Goal: Task Accomplishment & Management: Use online tool/utility

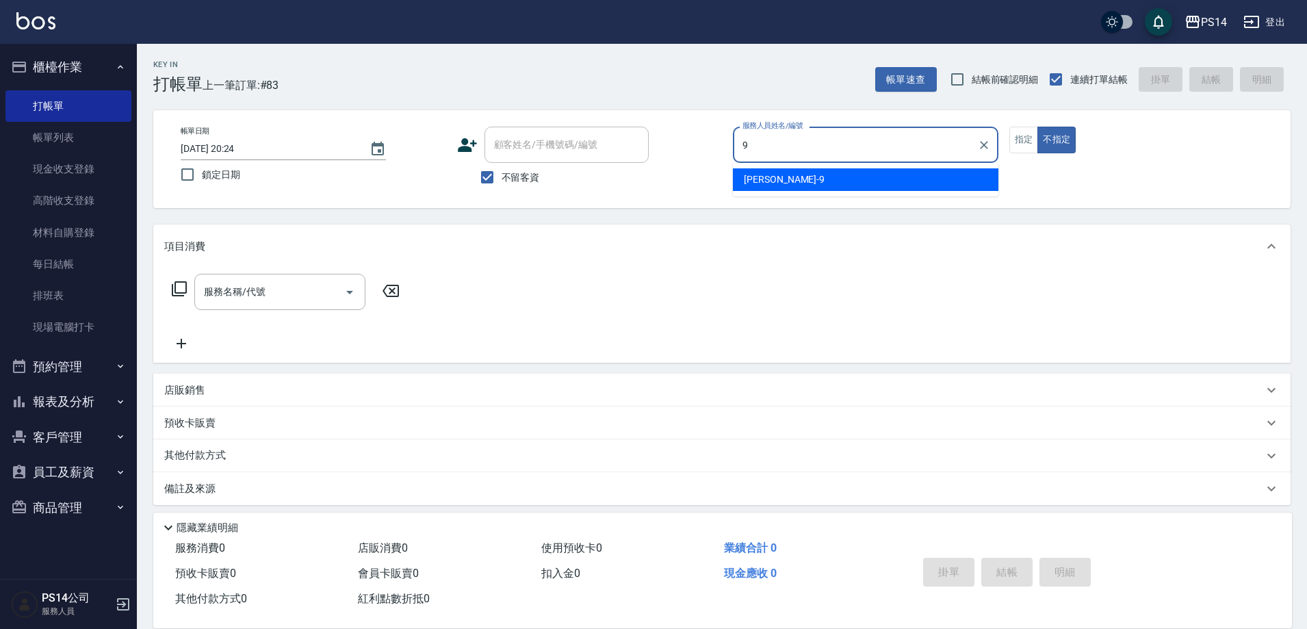
type input "[PERSON_NAME]-9"
type button "false"
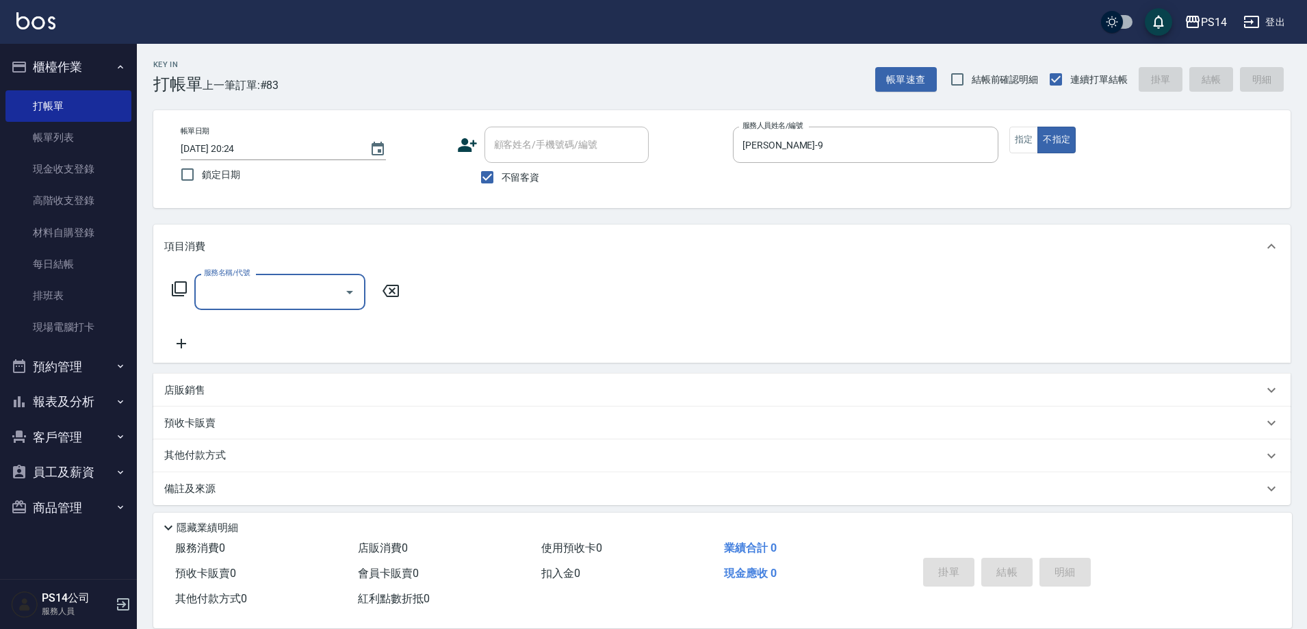
click at [255, 287] on input "服務名稱/代號" at bounding box center [270, 292] width 138 height 24
type input "501"
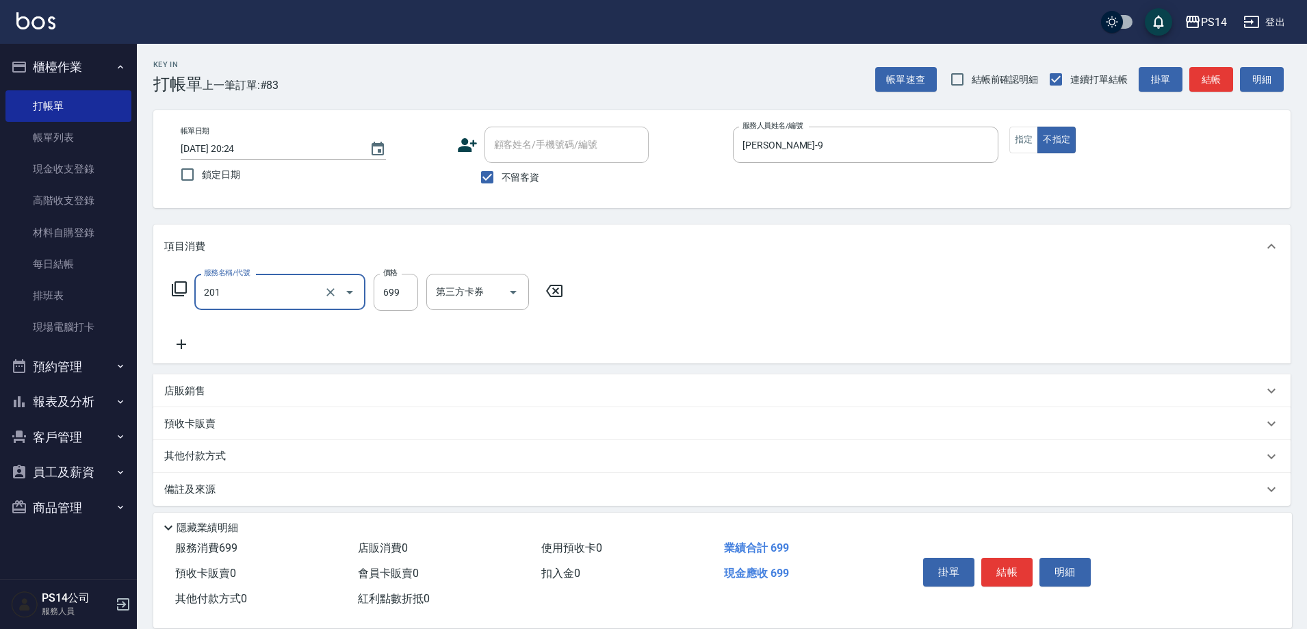
type input "基礎燙(201)"
type input "1500"
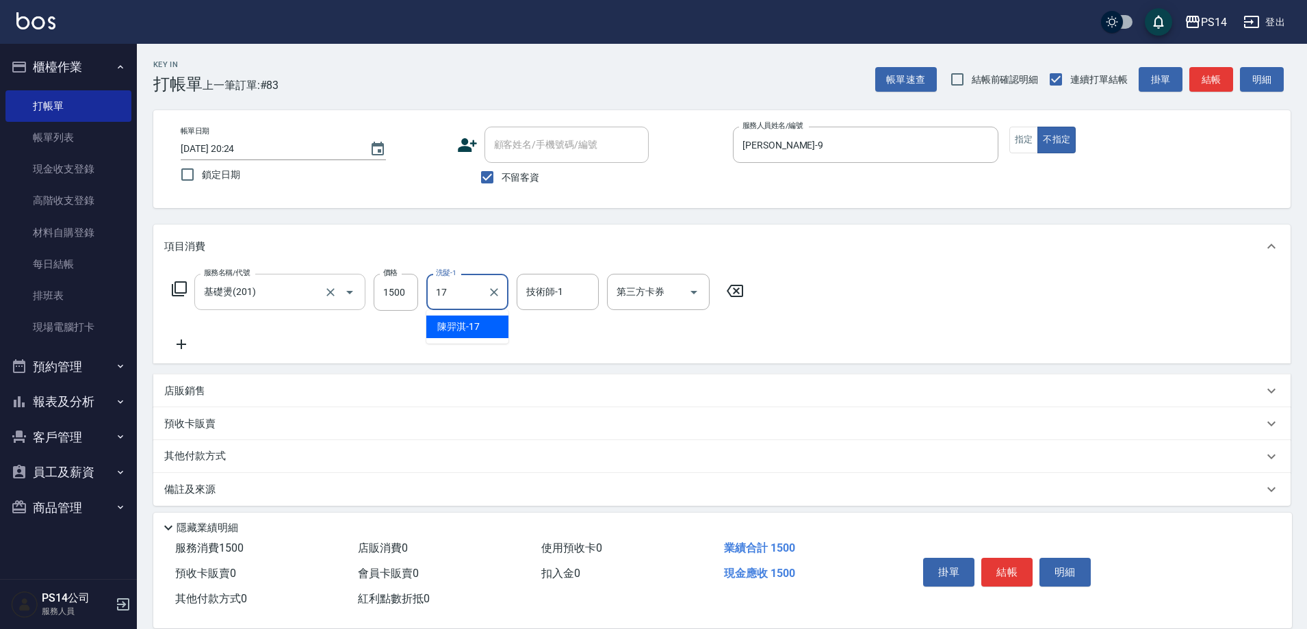
type input "陳羿淇-17"
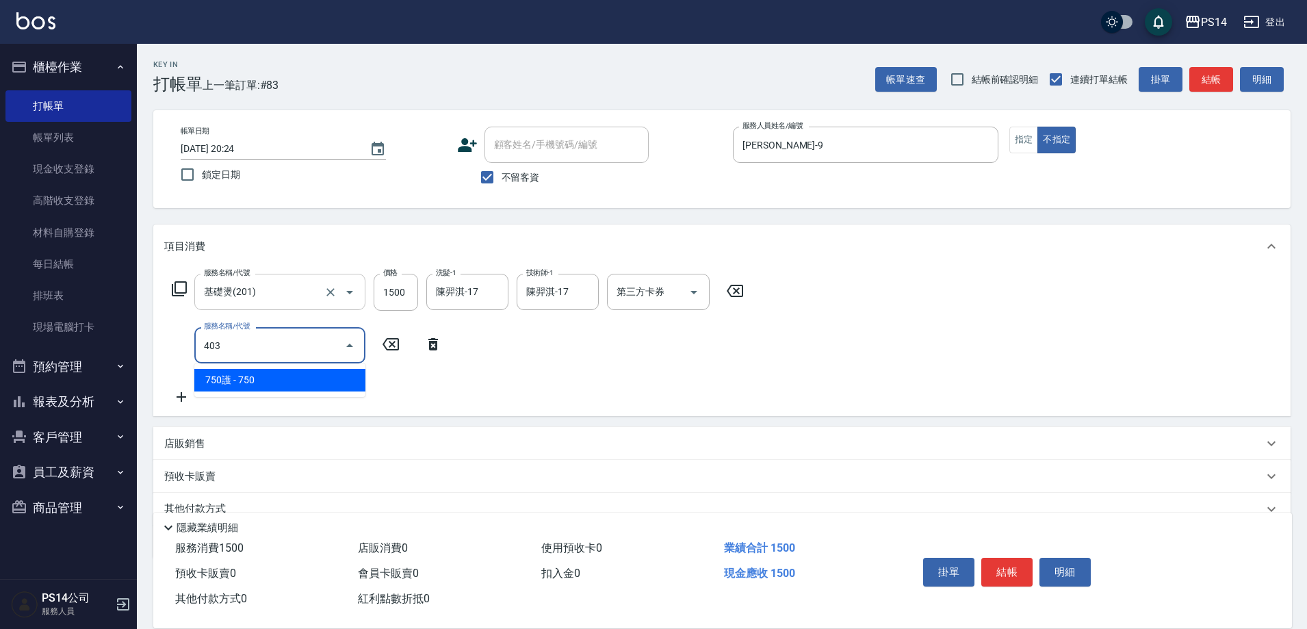
type input "750護(403)"
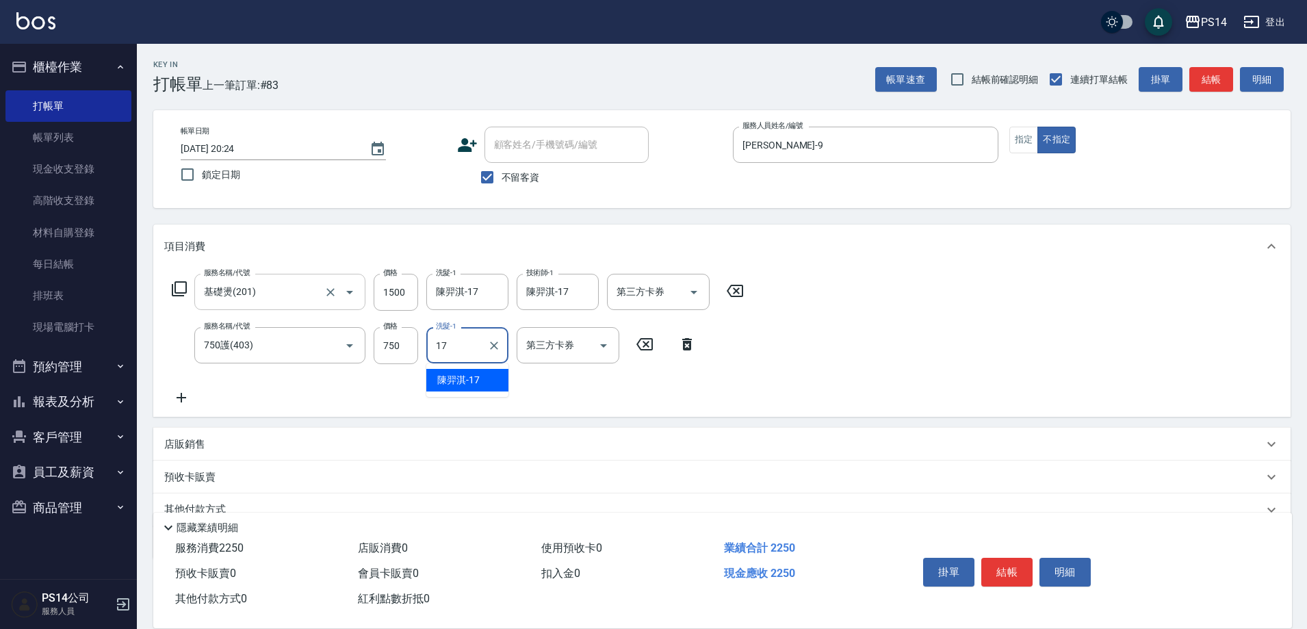
type input "陳羿淇-17"
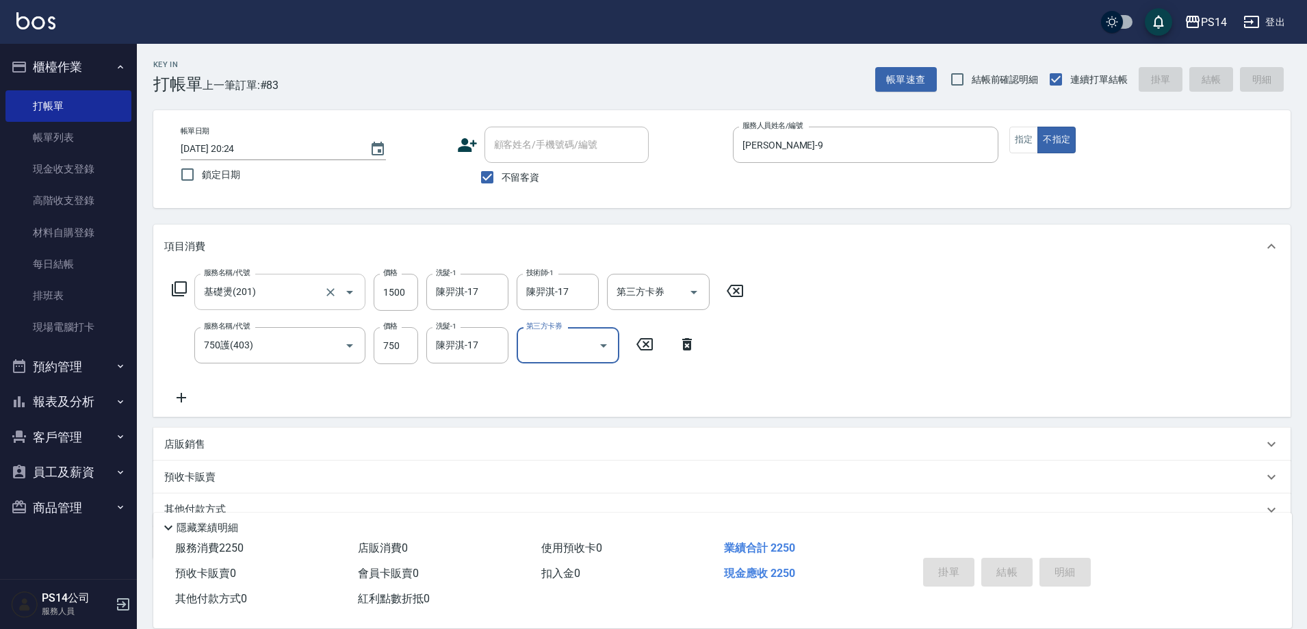
type input "[DATE] 21:08"
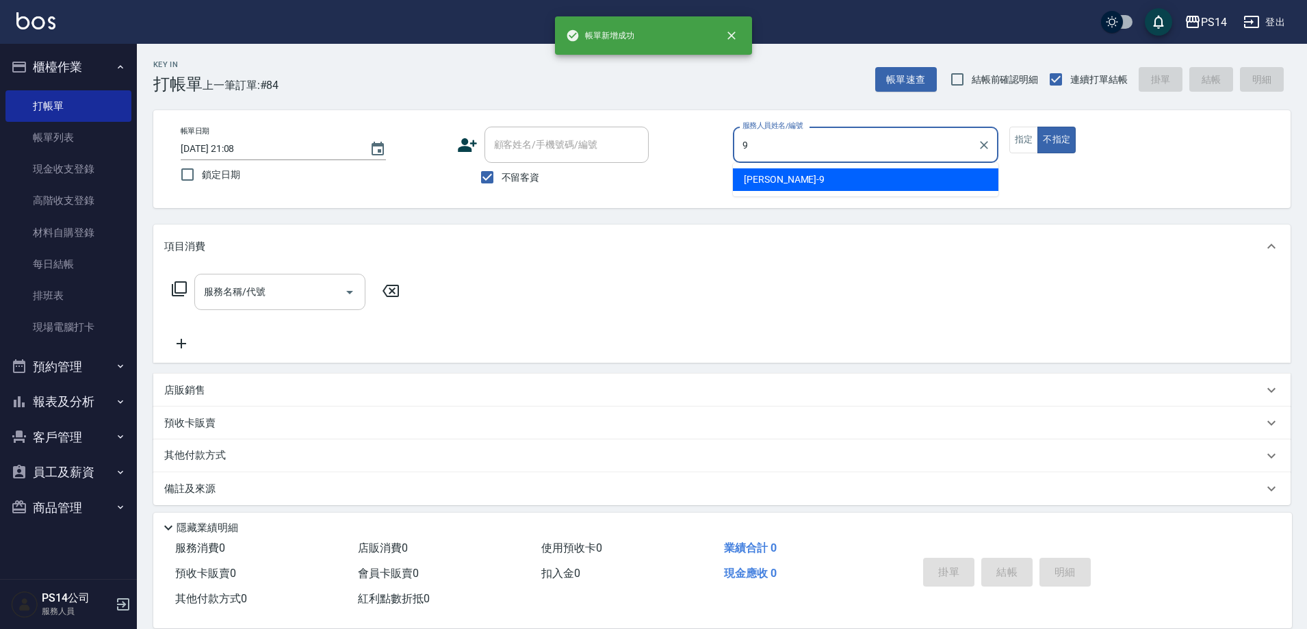
type input "[PERSON_NAME]-9"
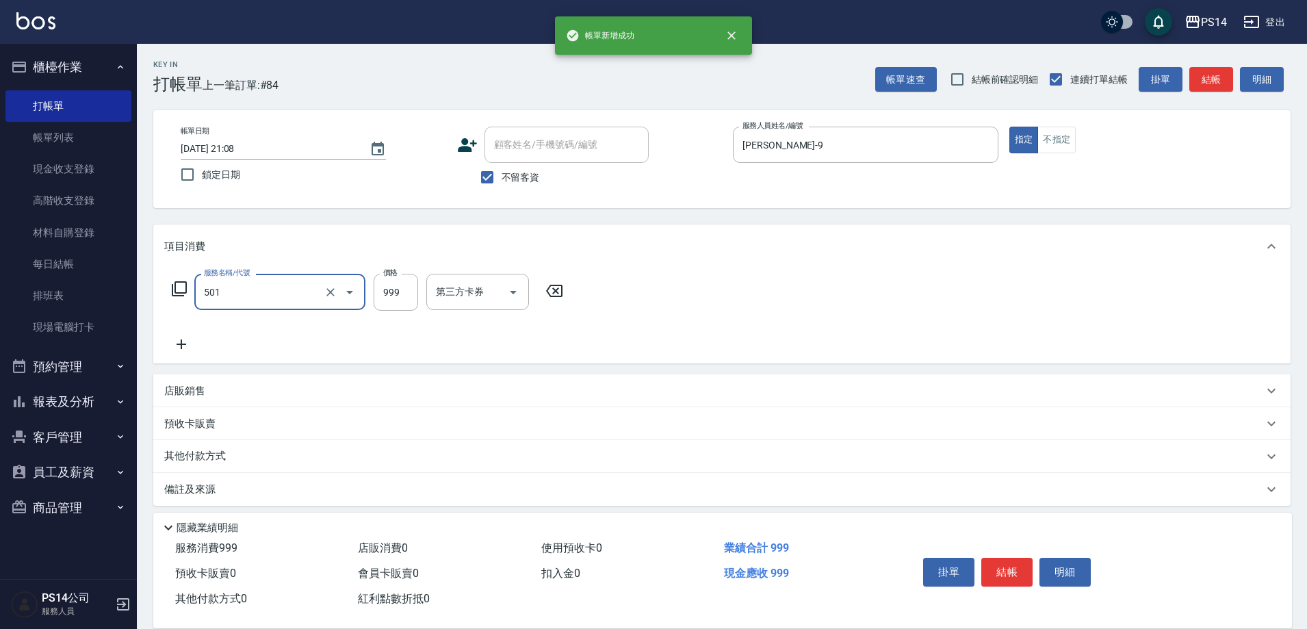
type input "染髮(501)"
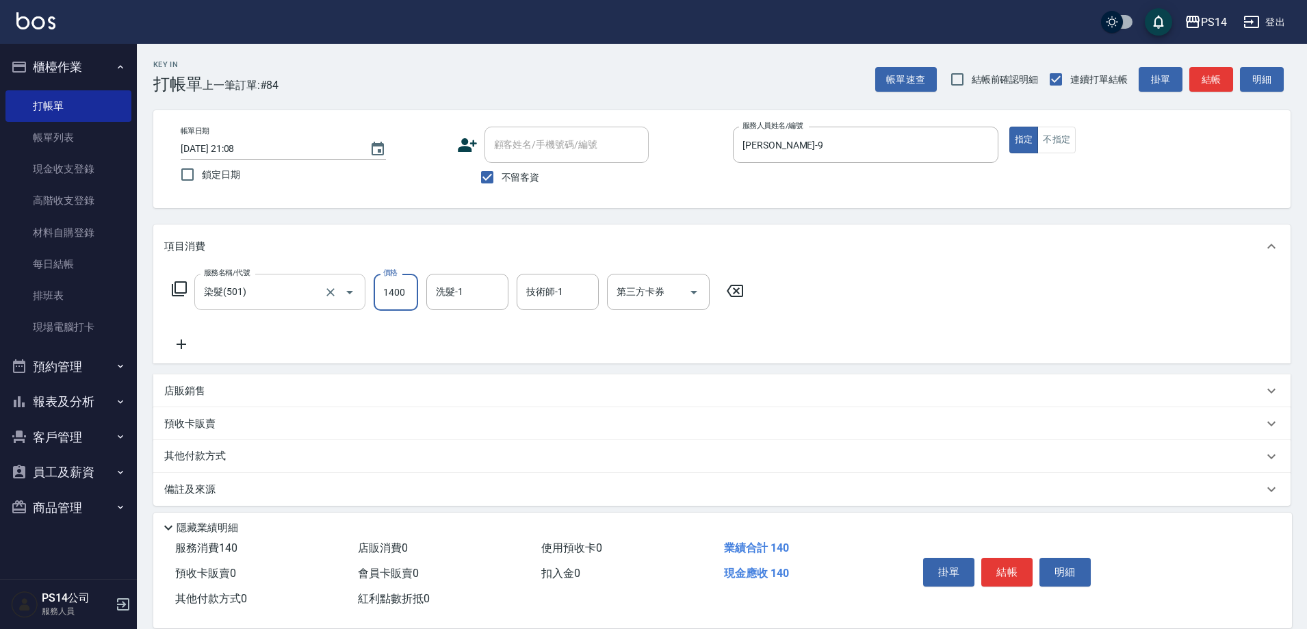
type input "1400"
type input "李祥君 -37"
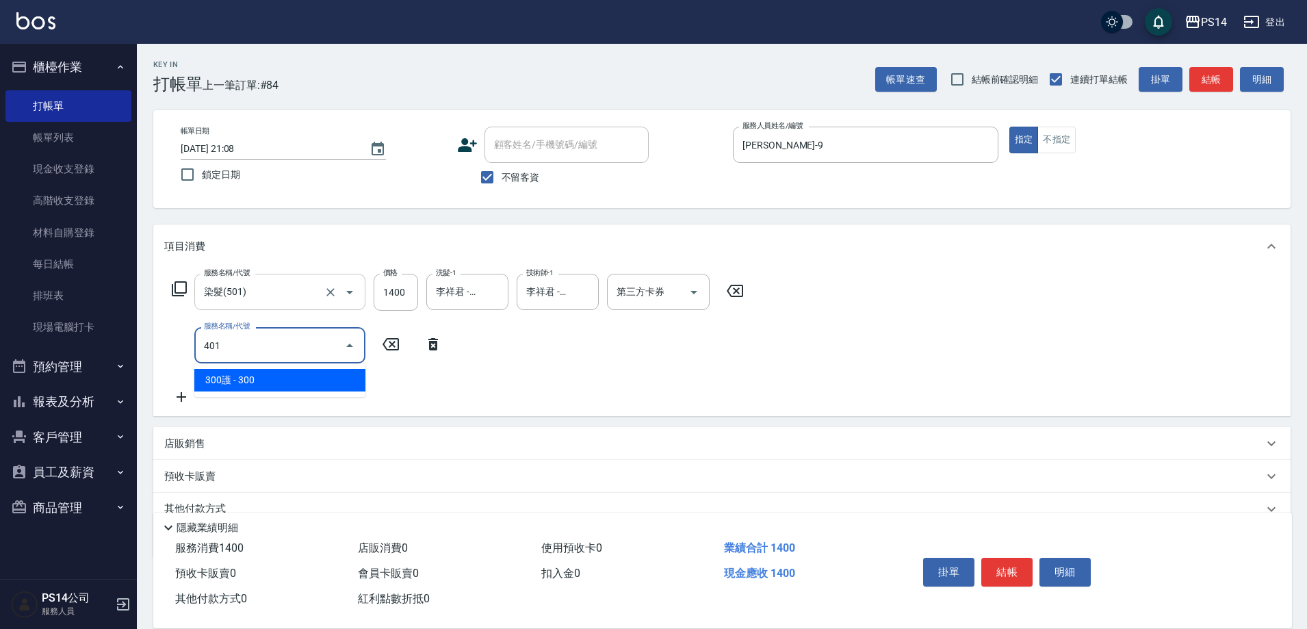
type input "300護(401)"
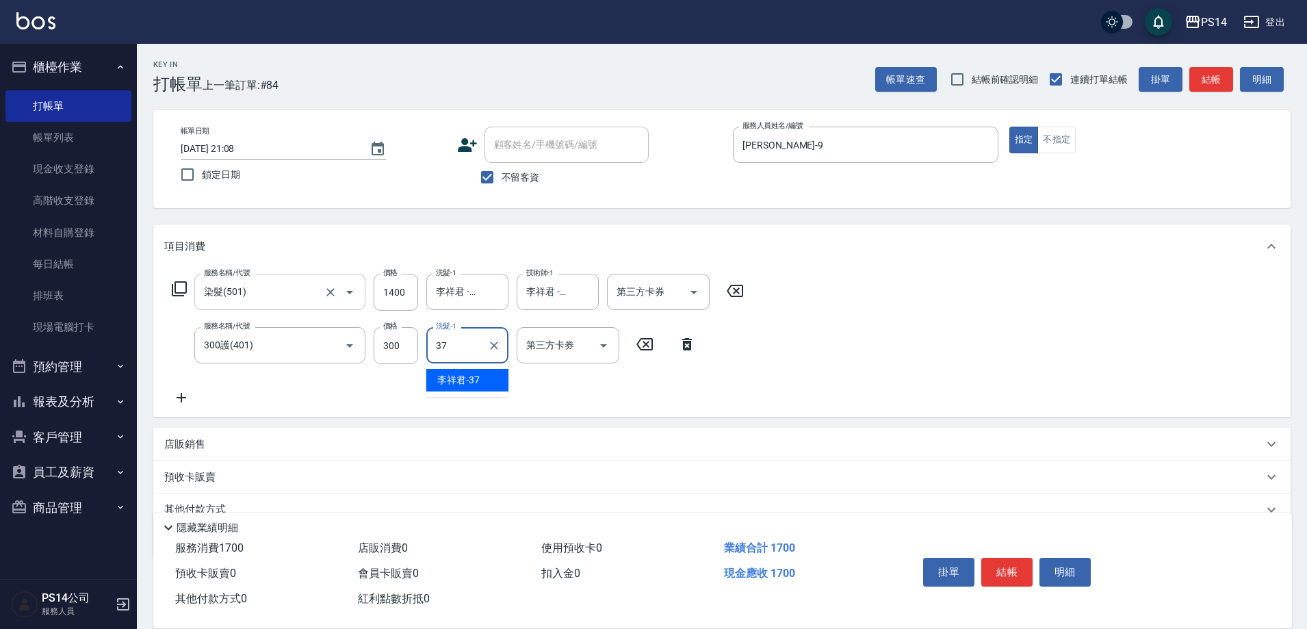
type input "李祥君 -37"
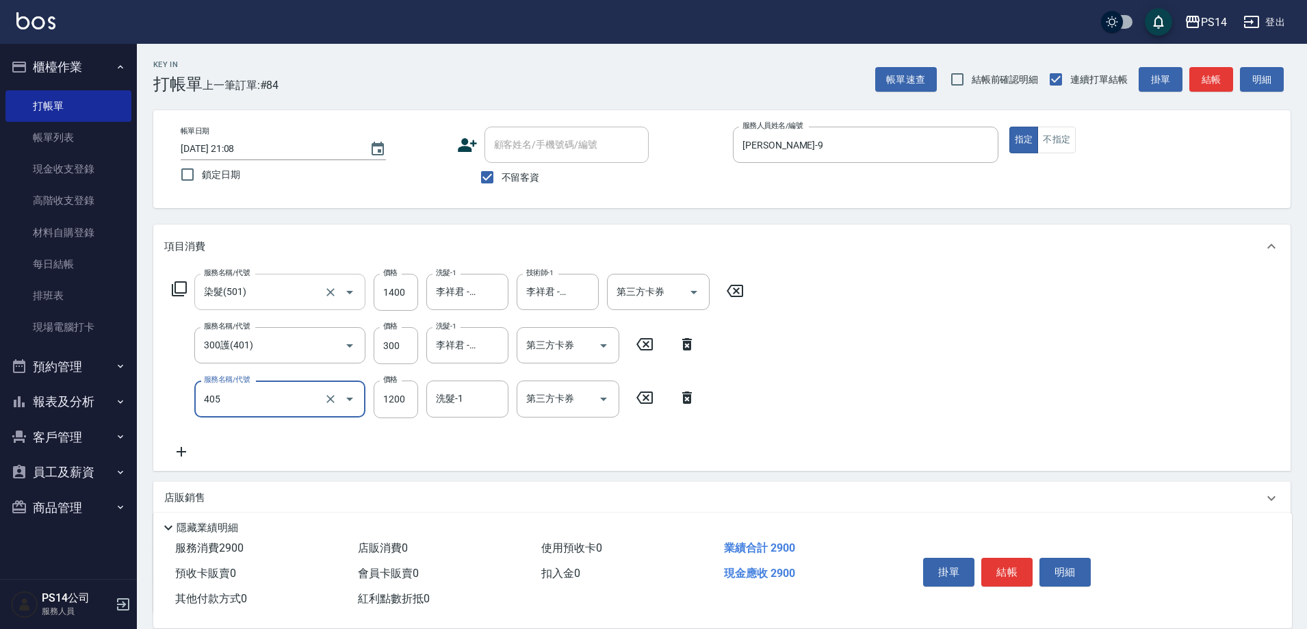
type input "1200護(405)"
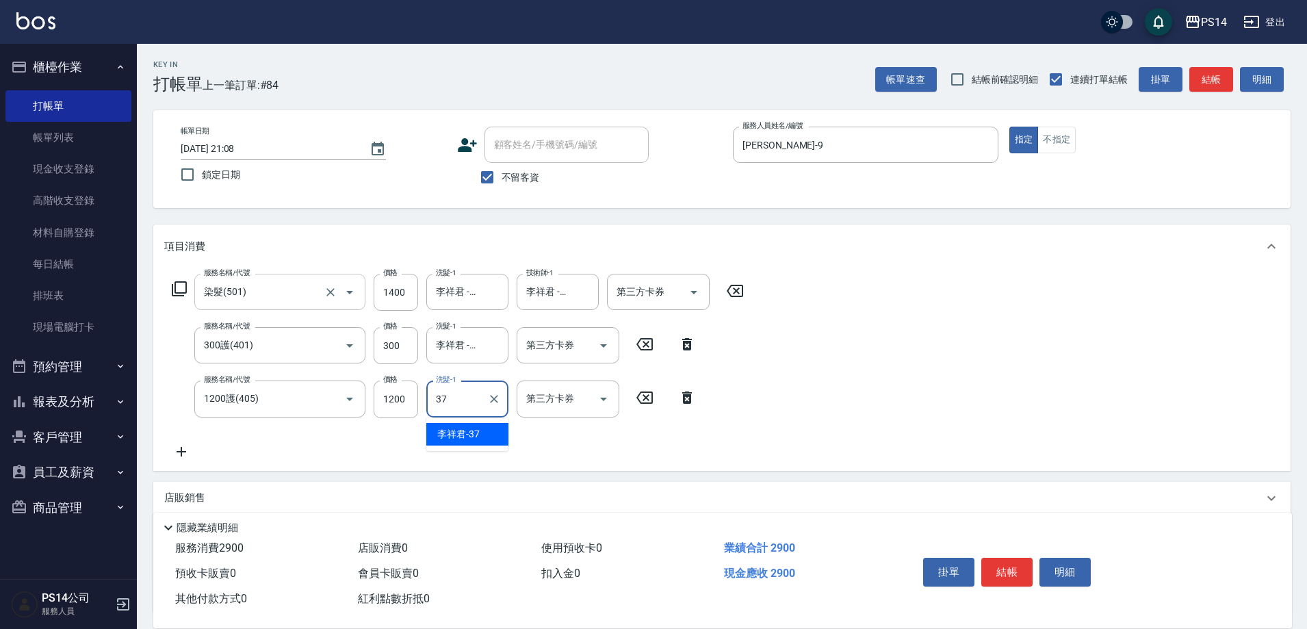
type input "李祥君 -37"
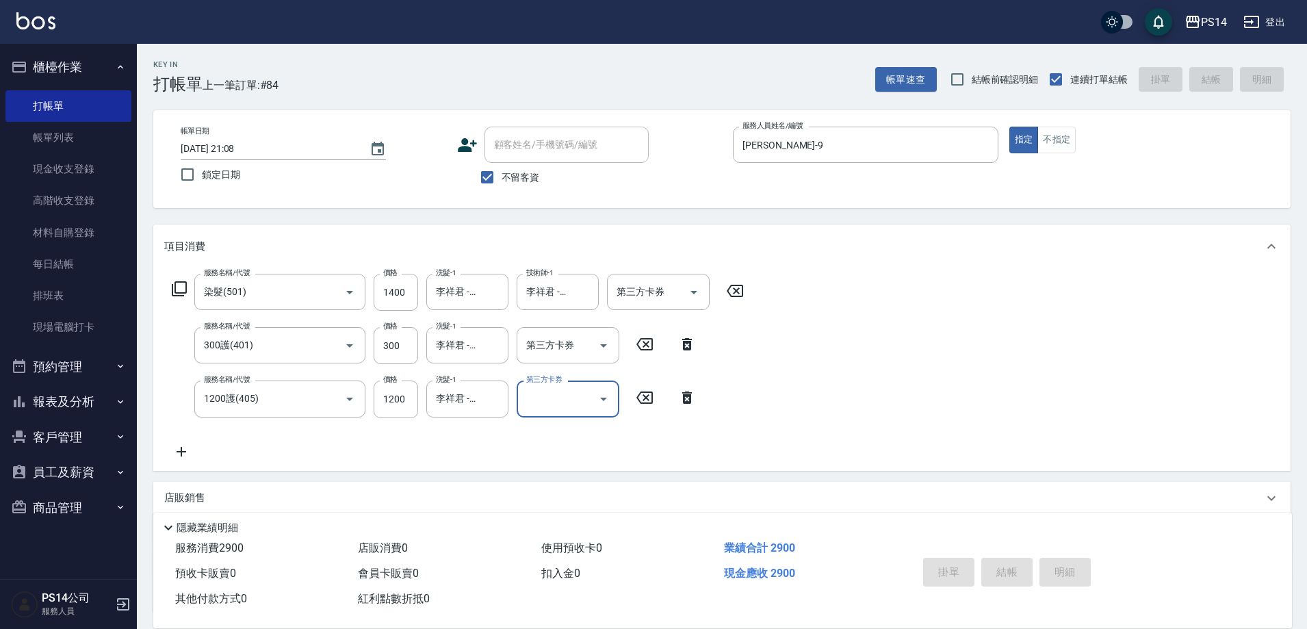
type input "[DATE] 21:09"
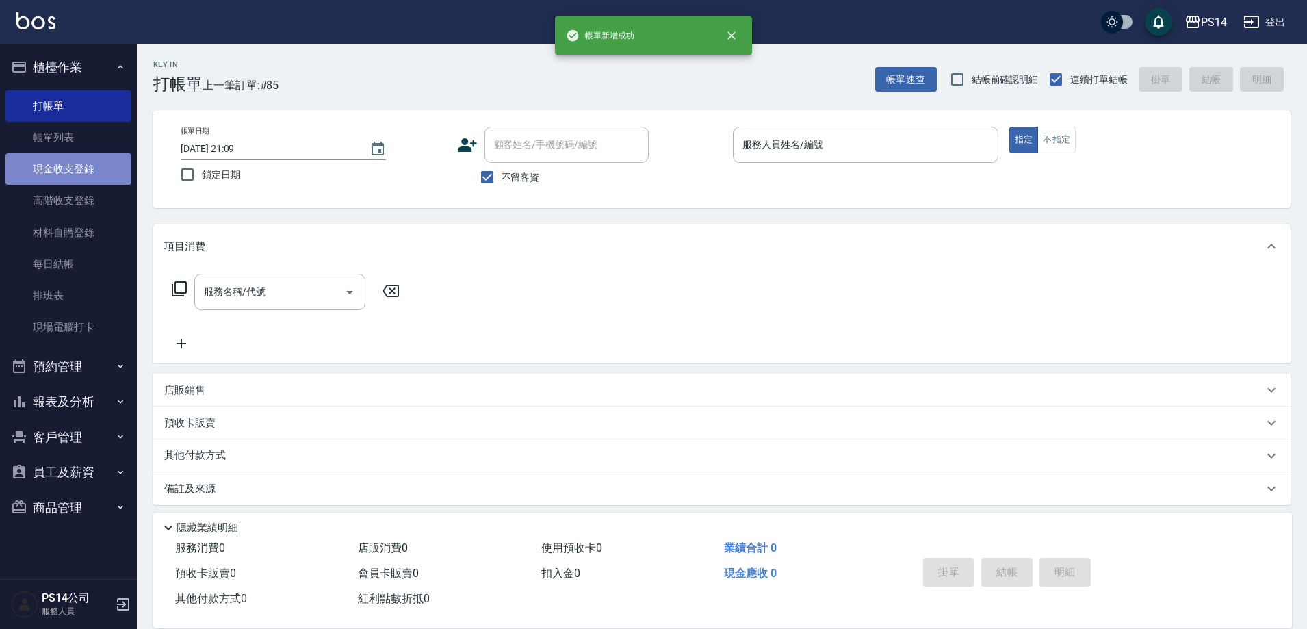
click at [58, 175] on link "現金收支登錄" at bounding box center [68, 168] width 126 height 31
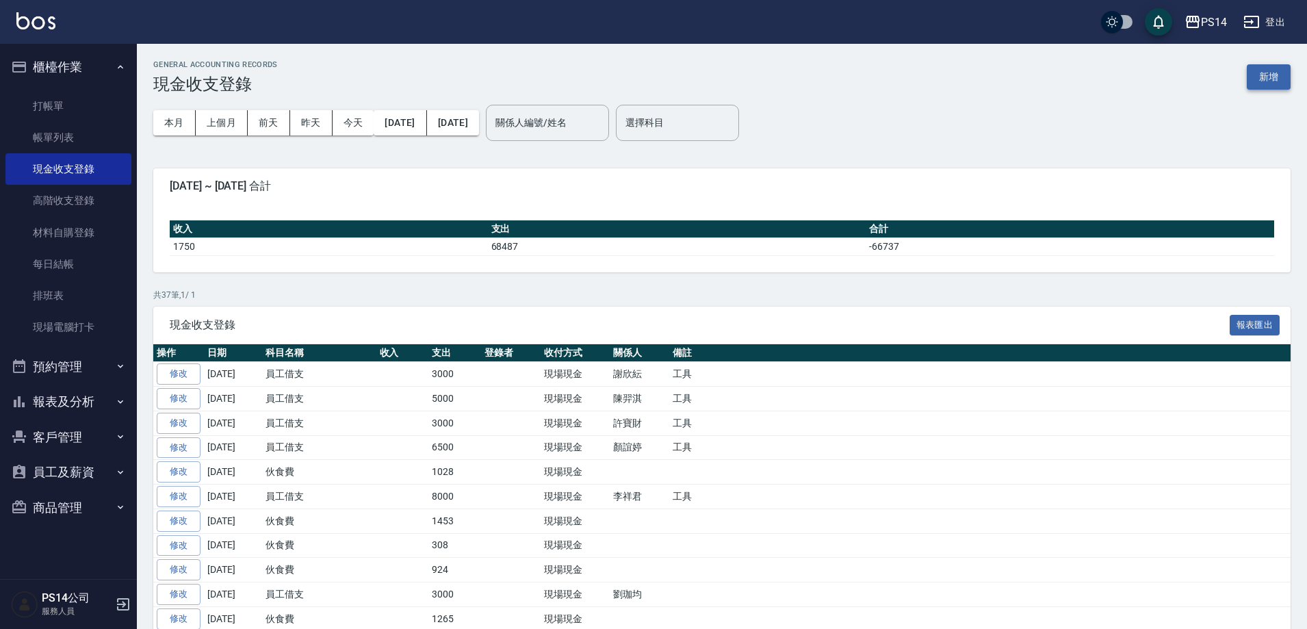
click at [1277, 70] on button "新增" at bounding box center [1269, 76] width 44 height 25
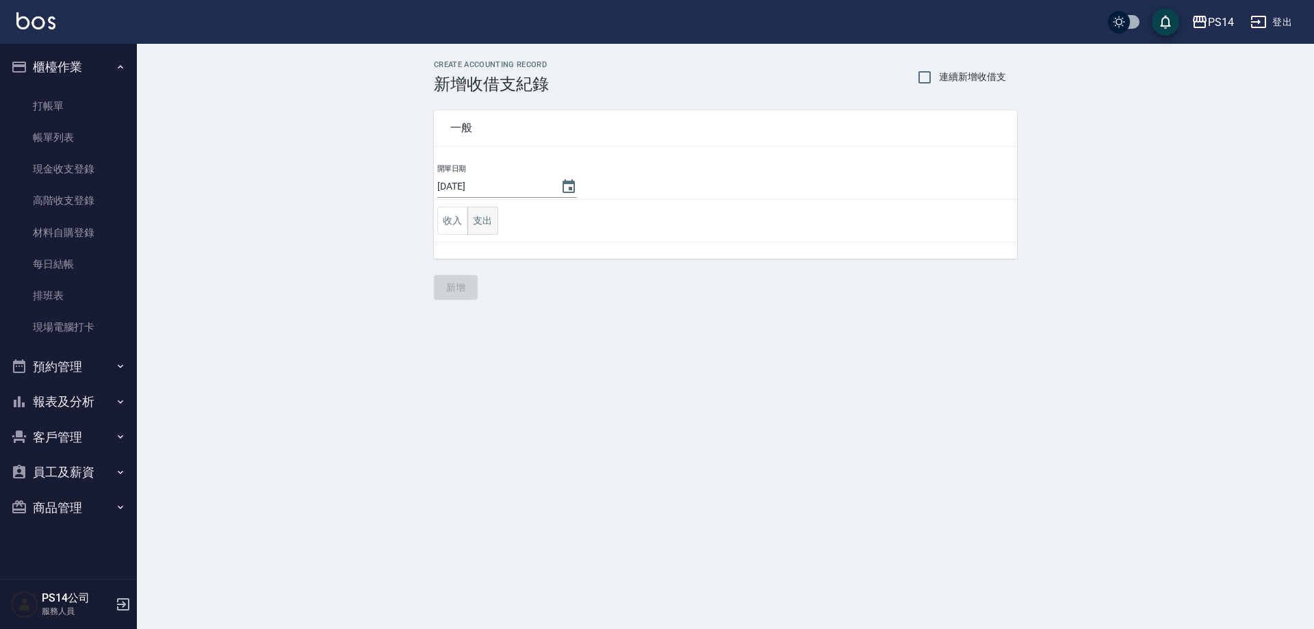
click at [487, 222] on button "支出" at bounding box center [483, 221] width 31 height 28
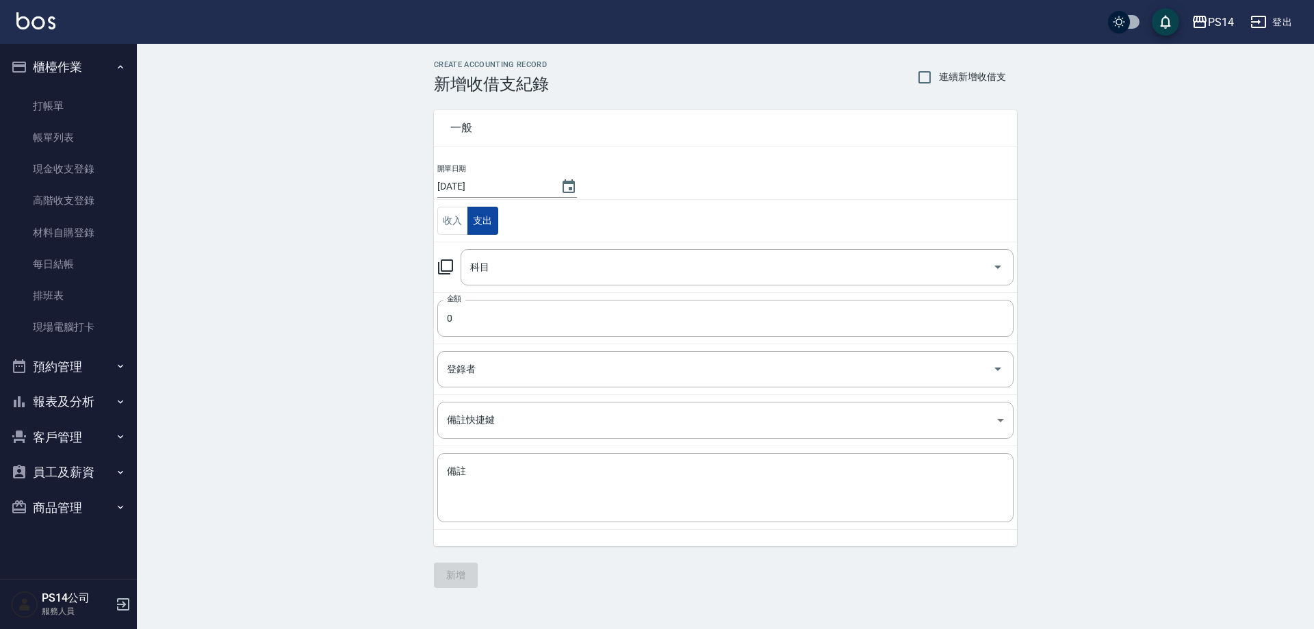
click at [504, 260] on input "科目" at bounding box center [727, 267] width 520 height 24
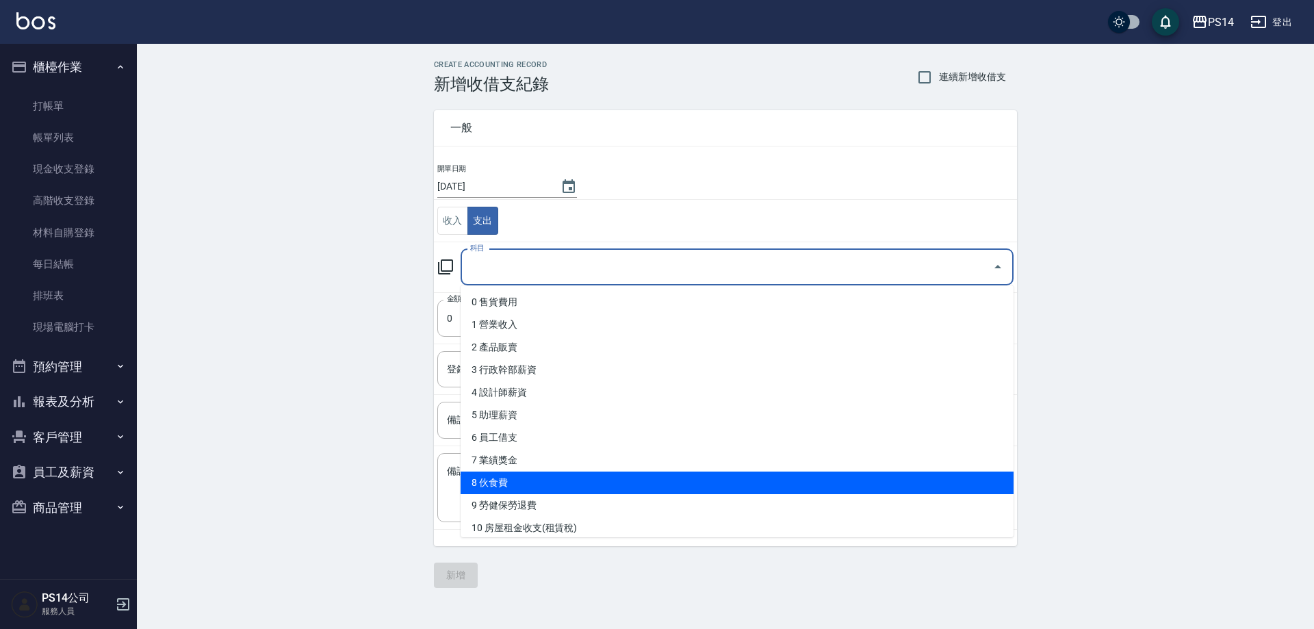
click at [511, 479] on li "8 伙食費" at bounding box center [737, 483] width 553 height 23
type input "8 伙食費"
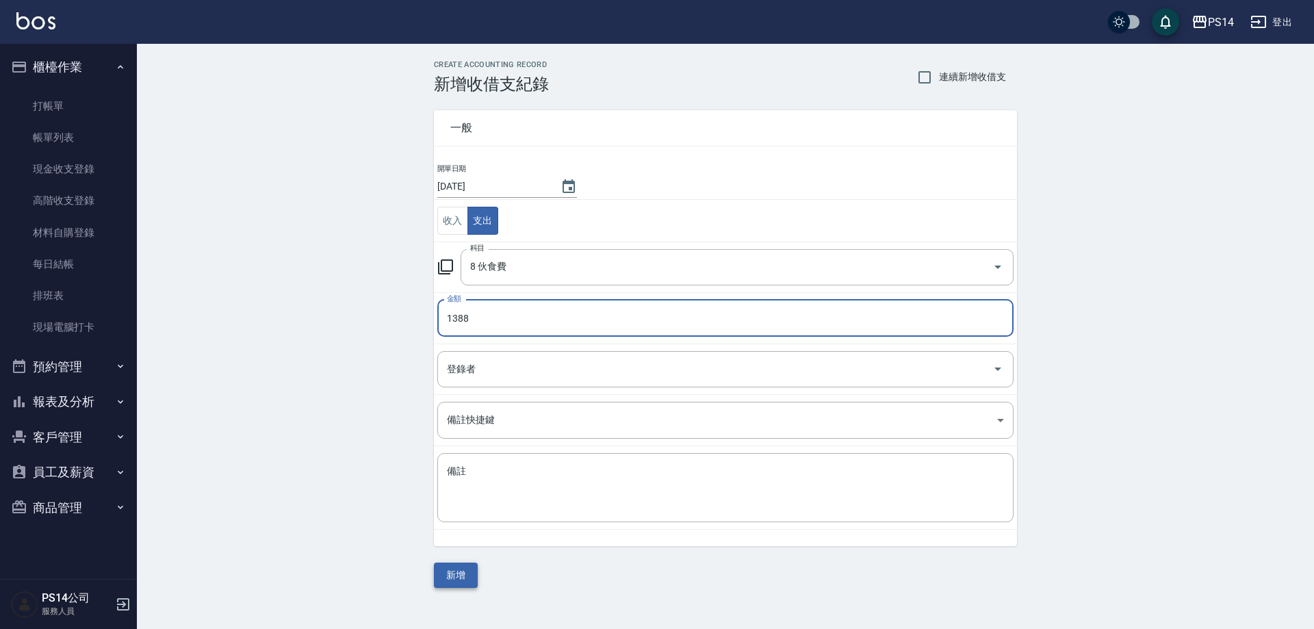
type input "1388"
click at [461, 565] on button "新增" at bounding box center [456, 575] width 44 height 25
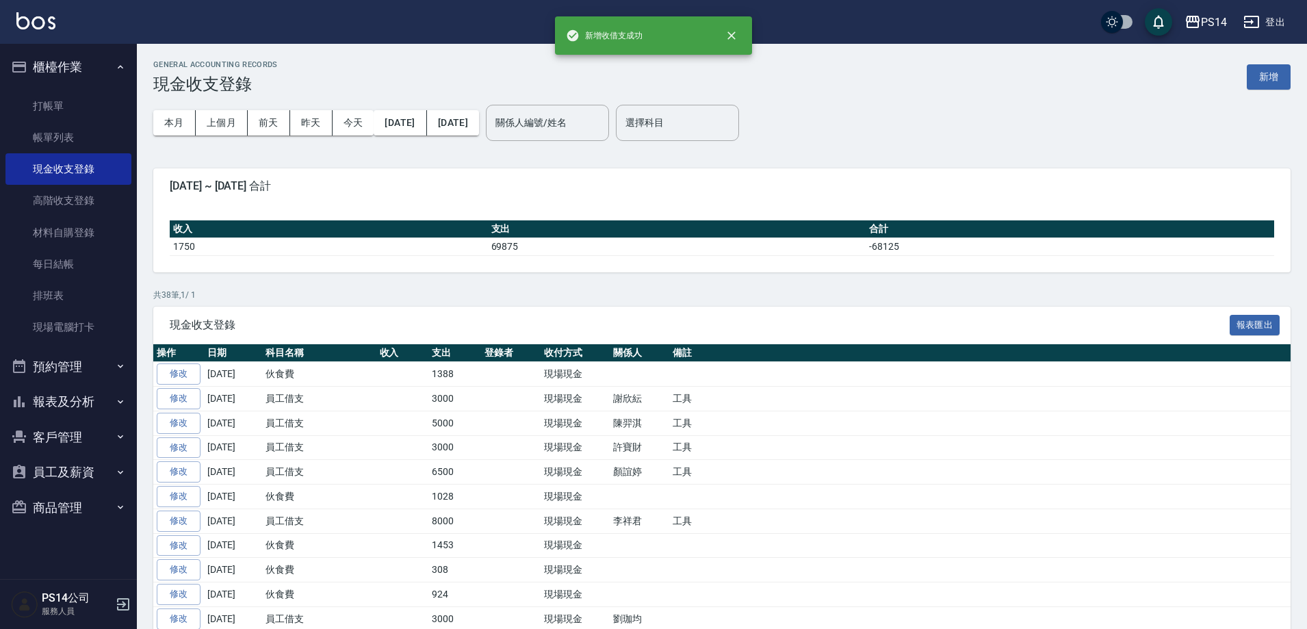
click at [64, 407] on button "報表及分析" at bounding box center [68, 402] width 126 height 36
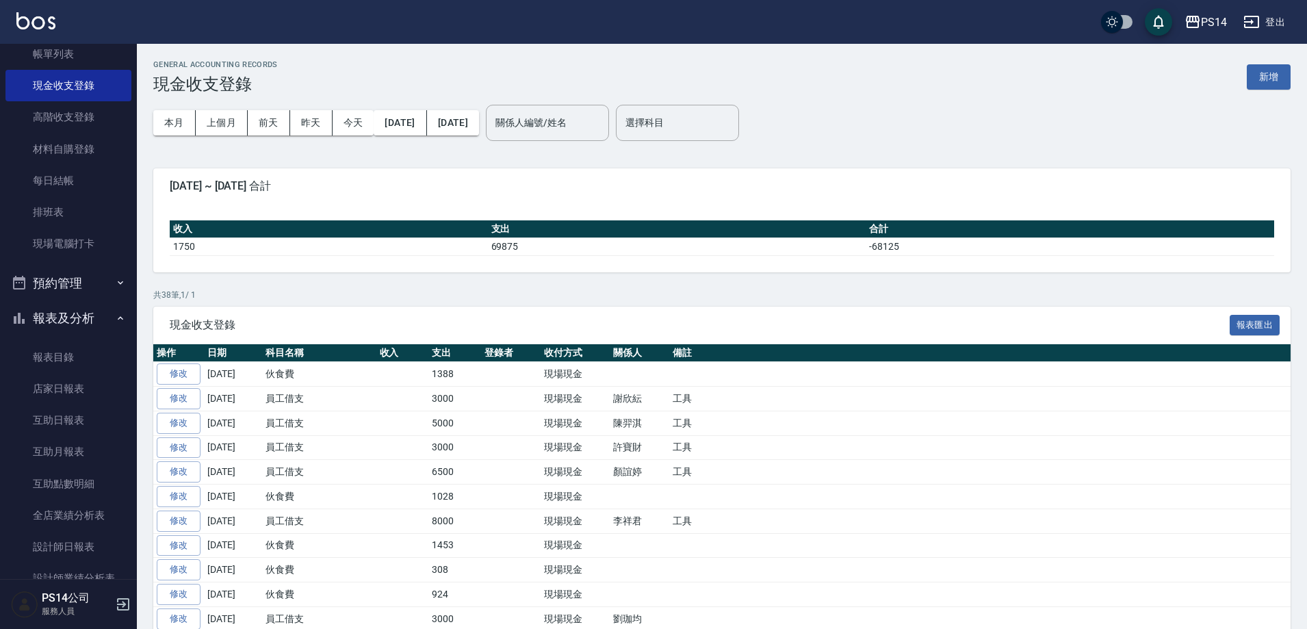
scroll to position [205, 0]
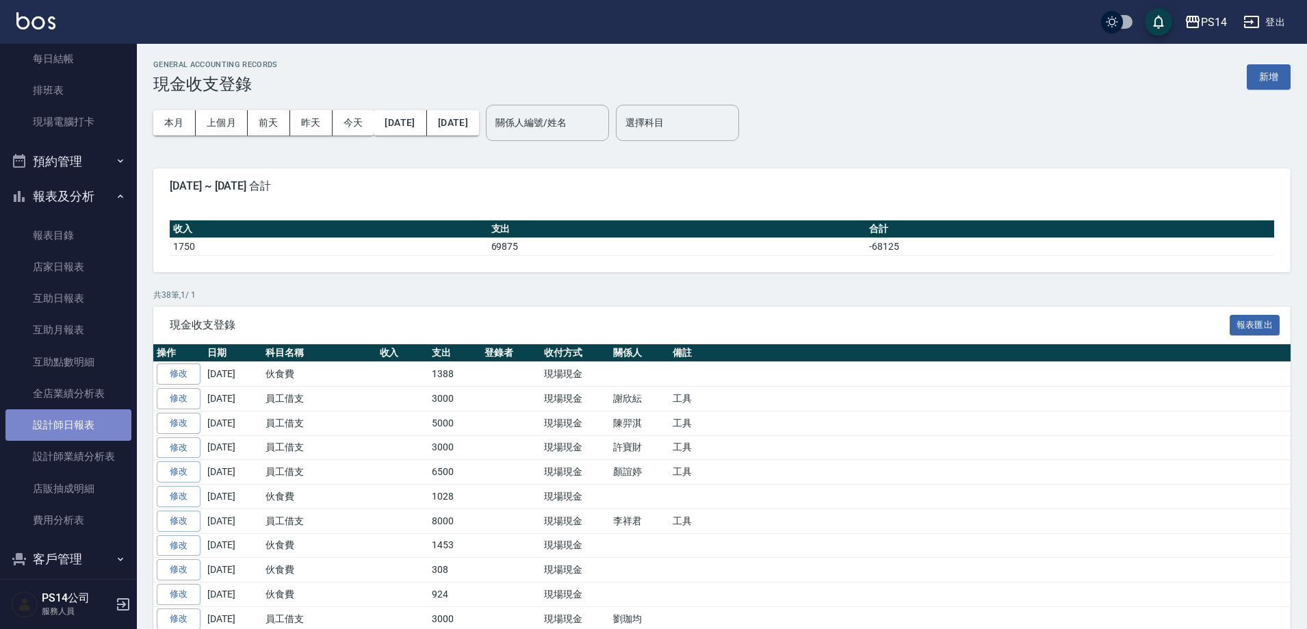
click at [75, 431] on link "設計師日報表" at bounding box center [68, 424] width 126 height 31
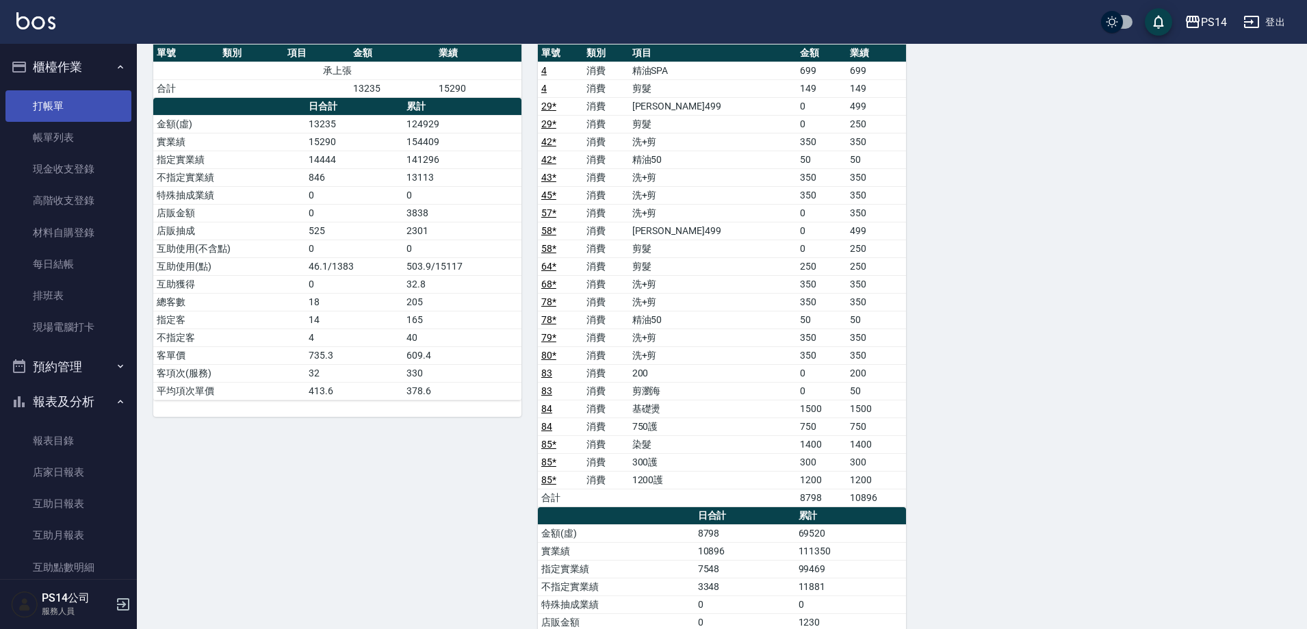
click at [52, 105] on link "打帳單" at bounding box center [68, 105] width 126 height 31
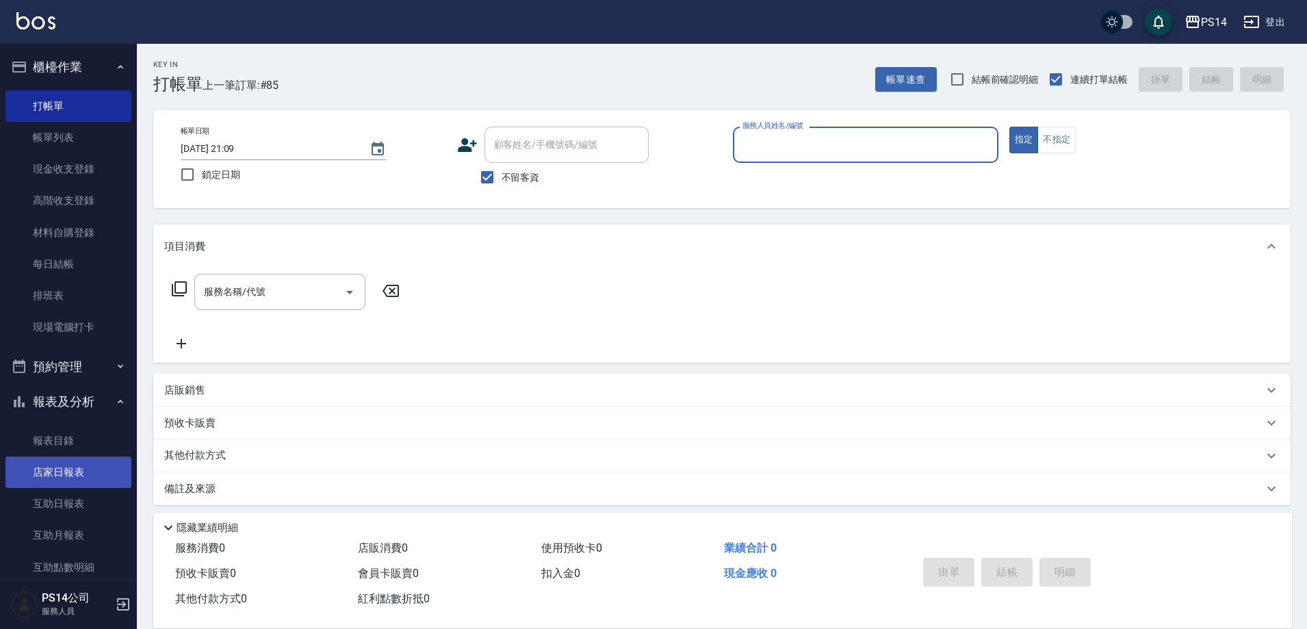
click at [47, 469] on link "店家日報表" at bounding box center [68, 472] width 126 height 31
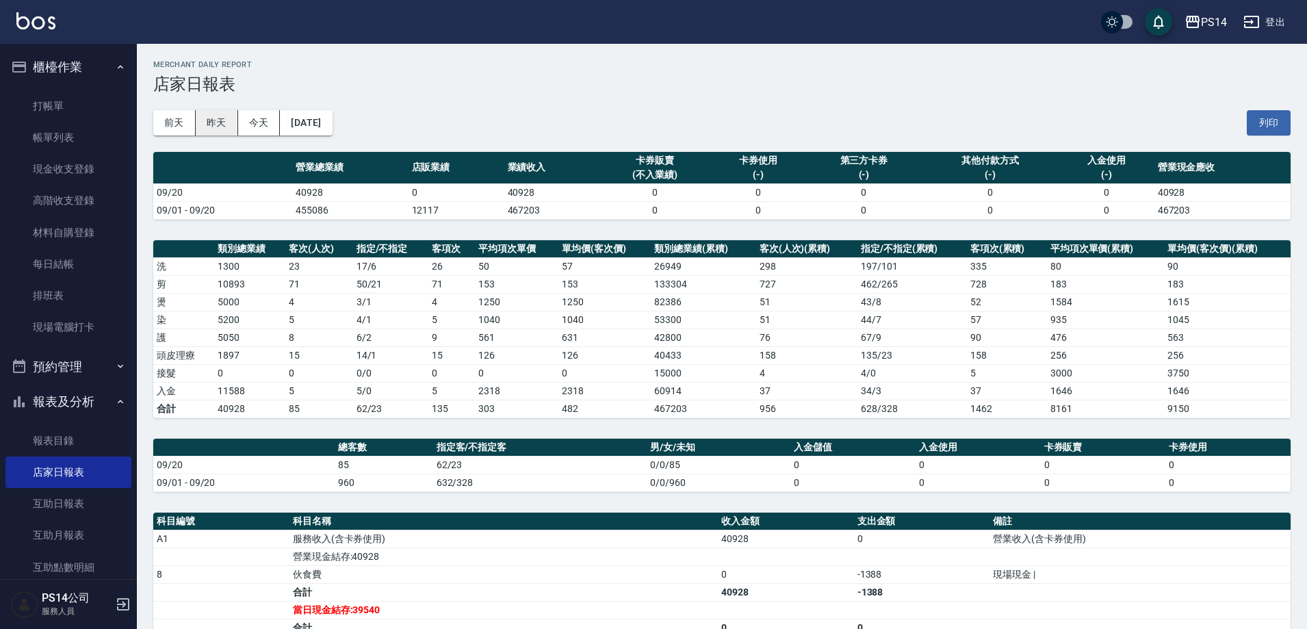
click at [226, 129] on button "昨天" at bounding box center [217, 122] width 42 height 25
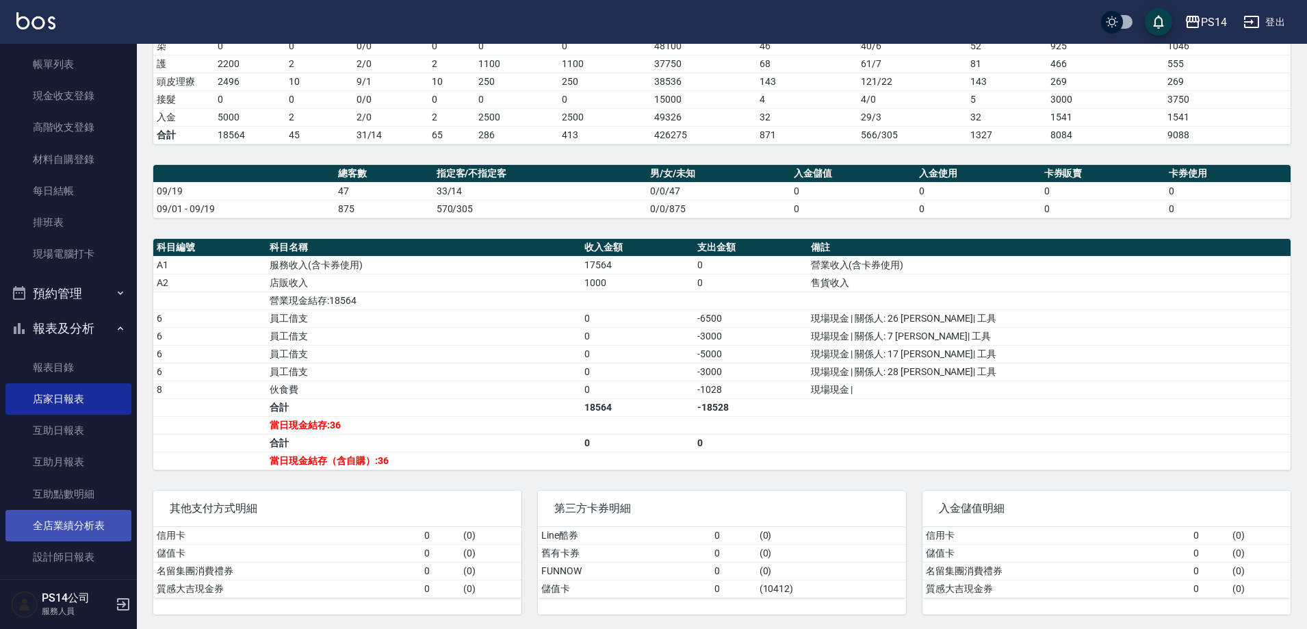
scroll to position [137, 0]
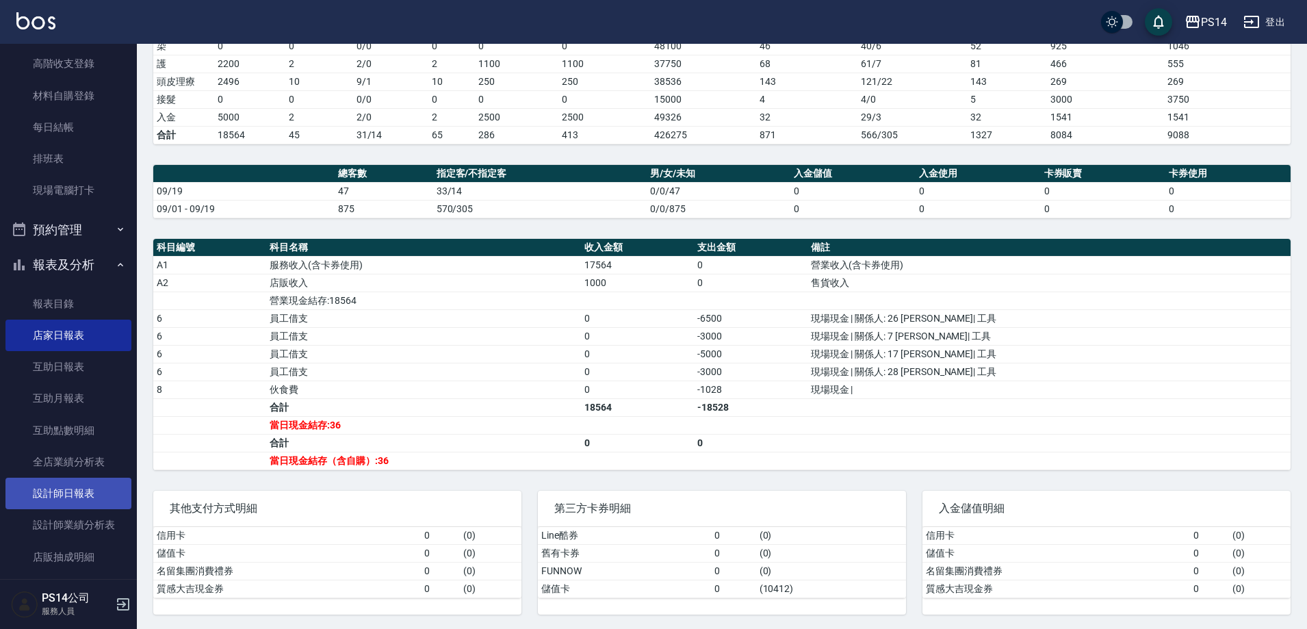
click at [74, 496] on link "設計師日報表" at bounding box center [68, 493] width 126 height 31
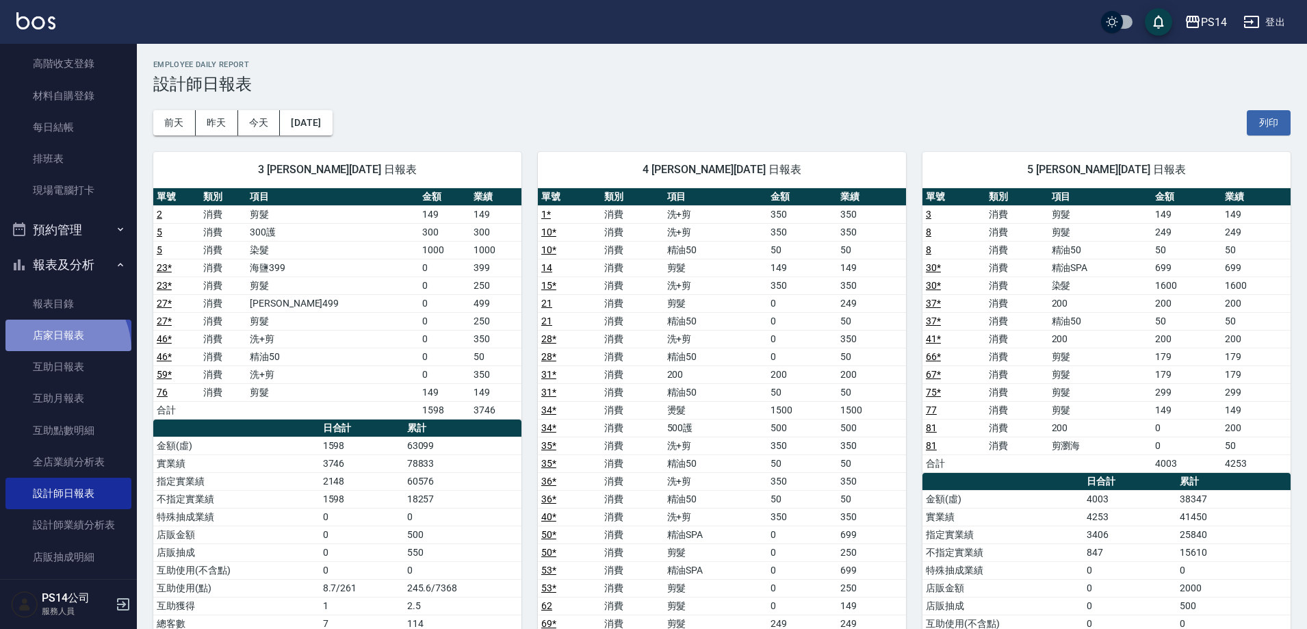
click at [51, 350] on link "店家日報表" at bounding box center [68, 335] width 126 height 31
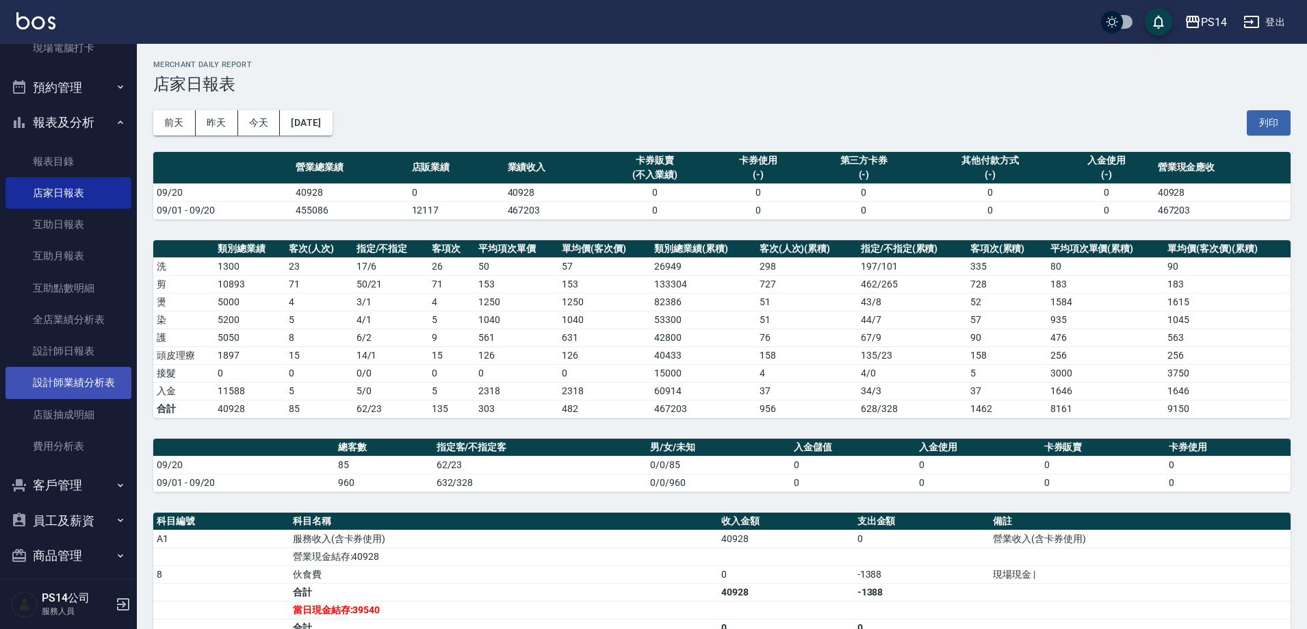
scroll to position [290, 0]
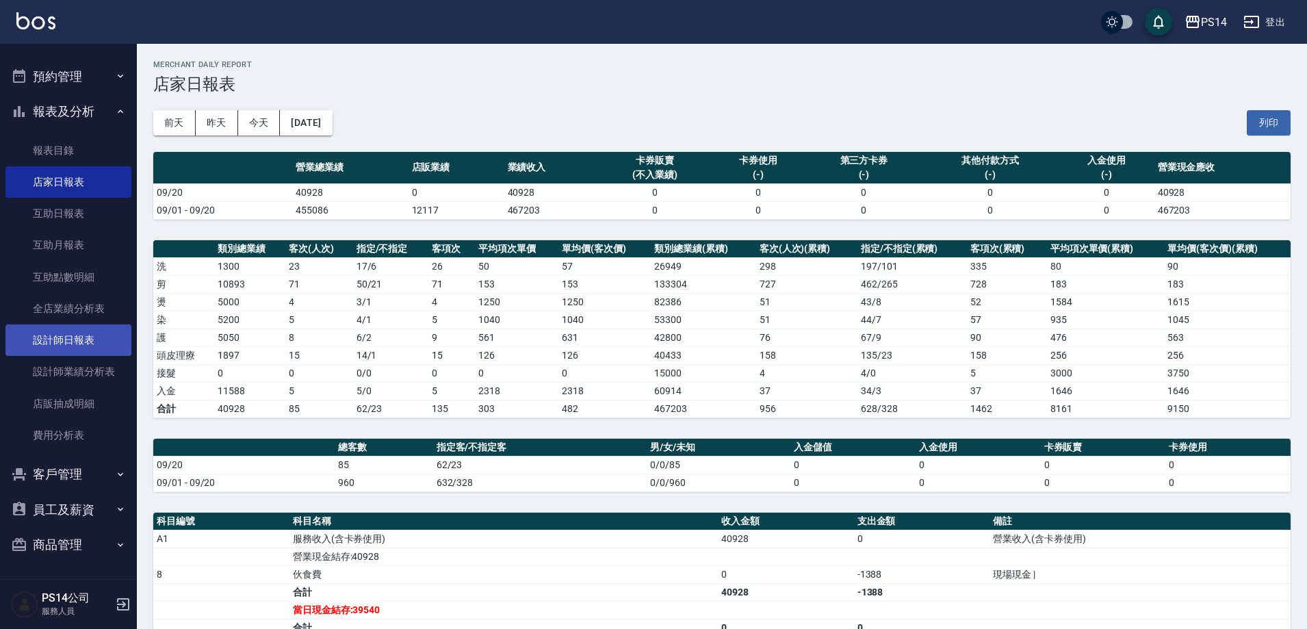
click at [64, 340] on link "設計師日報表" at bounding box center [68, 339] width 126 height 31
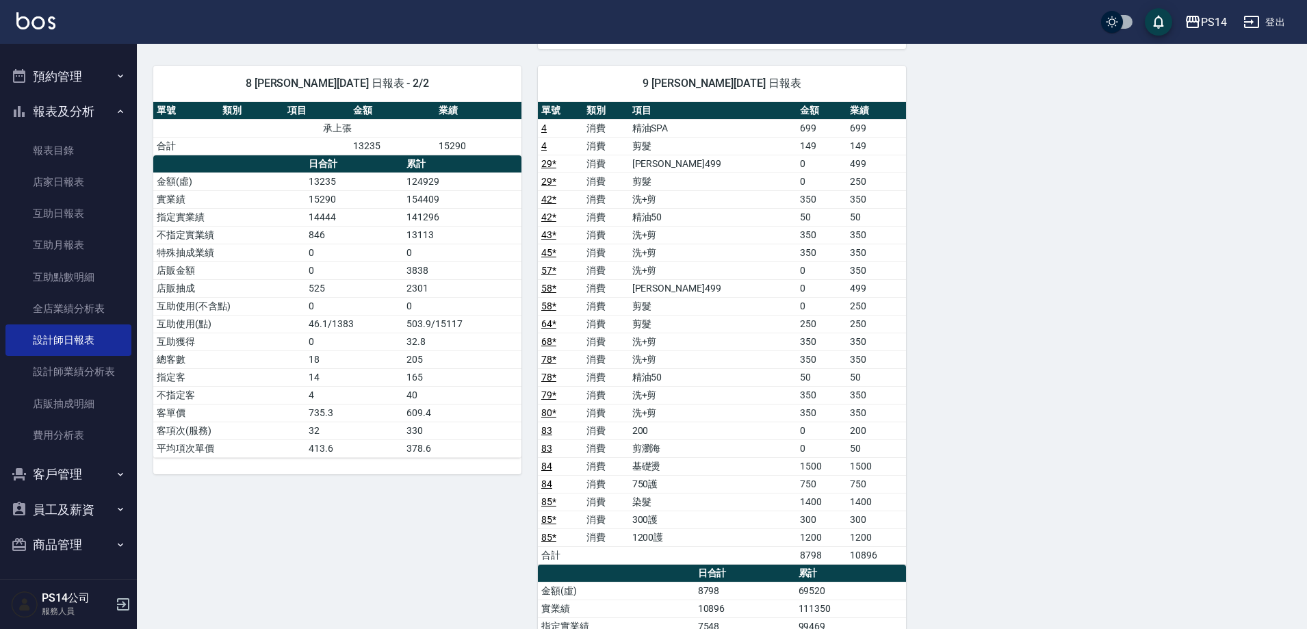
scroll to position [1811, 0]
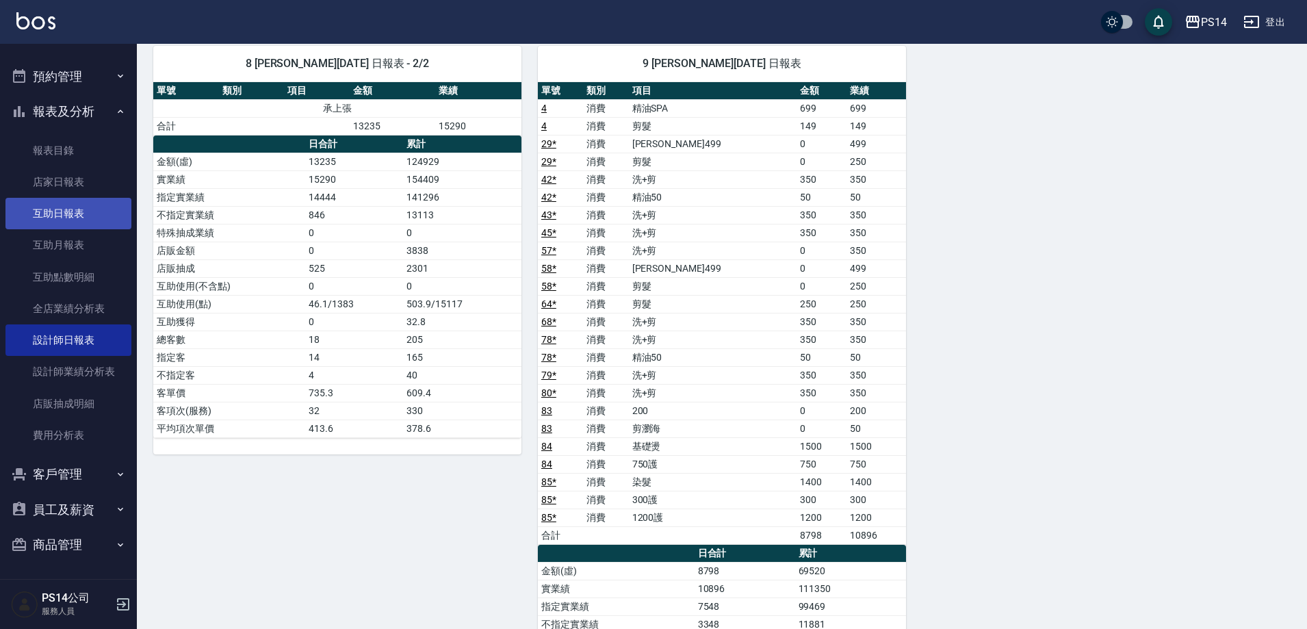
click at [46, 216] on link "互助日報表" at bounding box center [68, 213] width 126 height 31
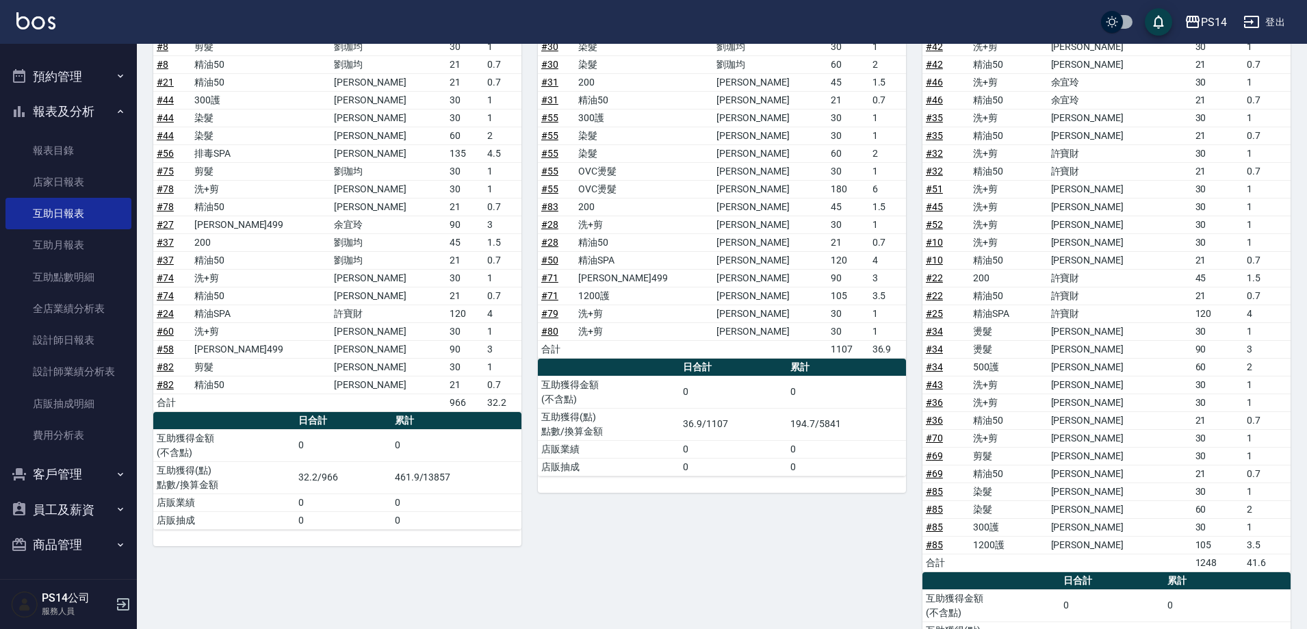
scroll to position [1477, 0]
